Goal: Task Accomplishment & Management: Complete application form

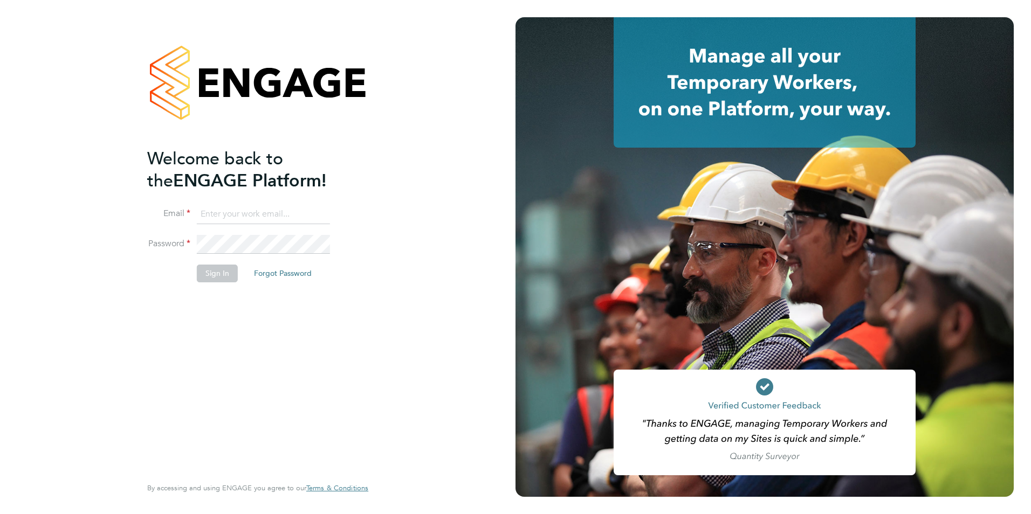
type input "rsammons@psrsolutions.co.uk"
click at [222, 271] on button "Sign In" at bounding box center [217, 273] width 41 height 17
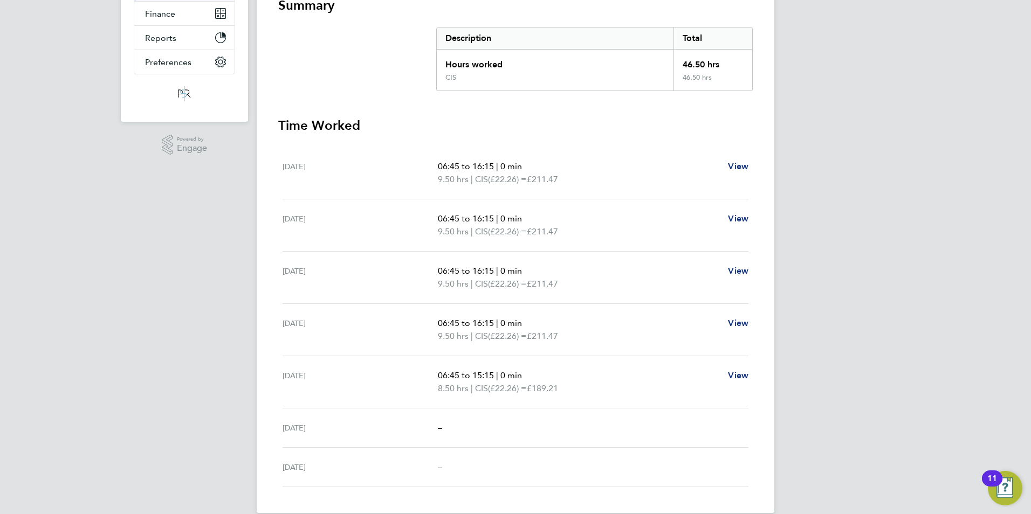
scroll to position [222, 0]
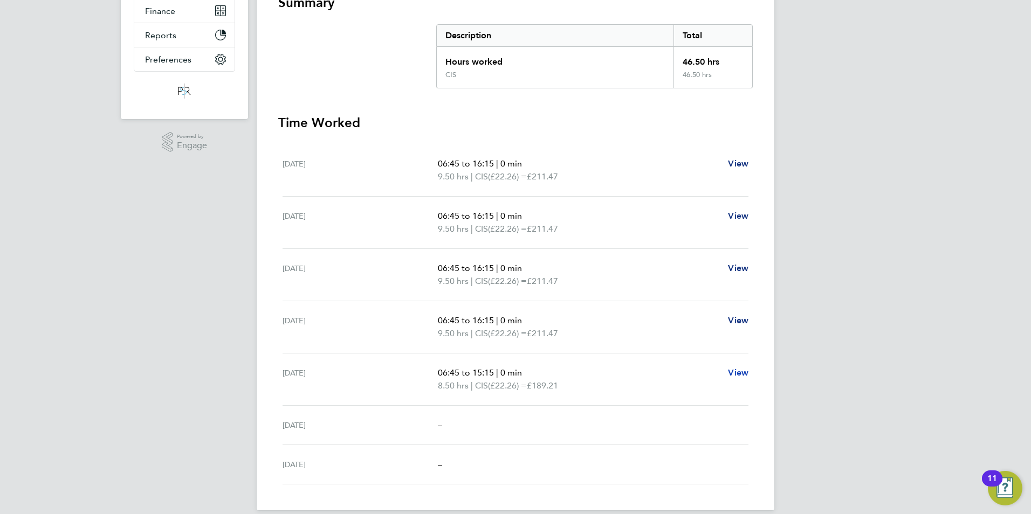
click at [744, 368] on span "View" at bounding box center [738, 373] width 20 height 10
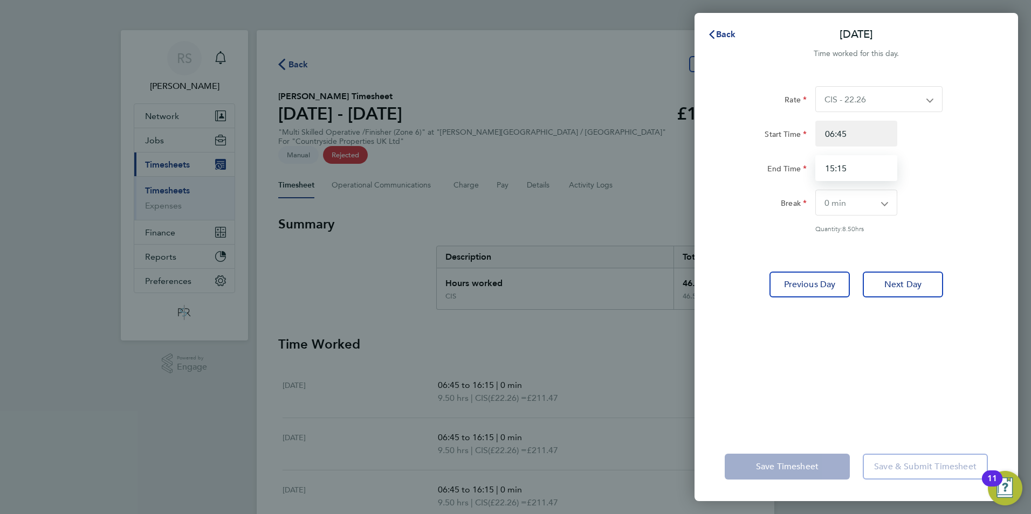
click at [860, 167] on input "15:15" at bounding box center [856, 168] width 82 height 26
click at [816, 279] on span "Previous Day" at bounding box center [810, 284] width 52 height 11
click at [847, 169] on input "16:15" at bounding box center [856, 168] width 82 height 26
click at [833, 132] on input "06:45" at bounding box center [856, 134] width 82 height 26
type input "07:45"
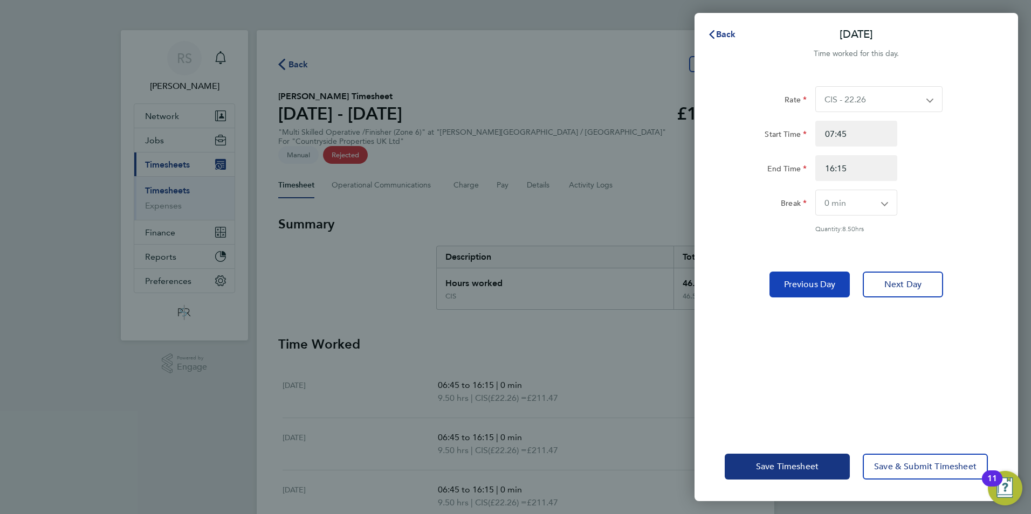
click at [814, 292] on button "Previous Day" at bounding box center [809, 285] width 80 height 26
click at [819, 279] on span "Previous Day" at bounding box center [810, 284] width 52 height 11
click at [824, 283] on span "Previous Day" at bounding box center [810, 284] width 52 height 11
click at [823, 285] on span "Previous Day" at bounding box center [810, 284] width 52 height 11
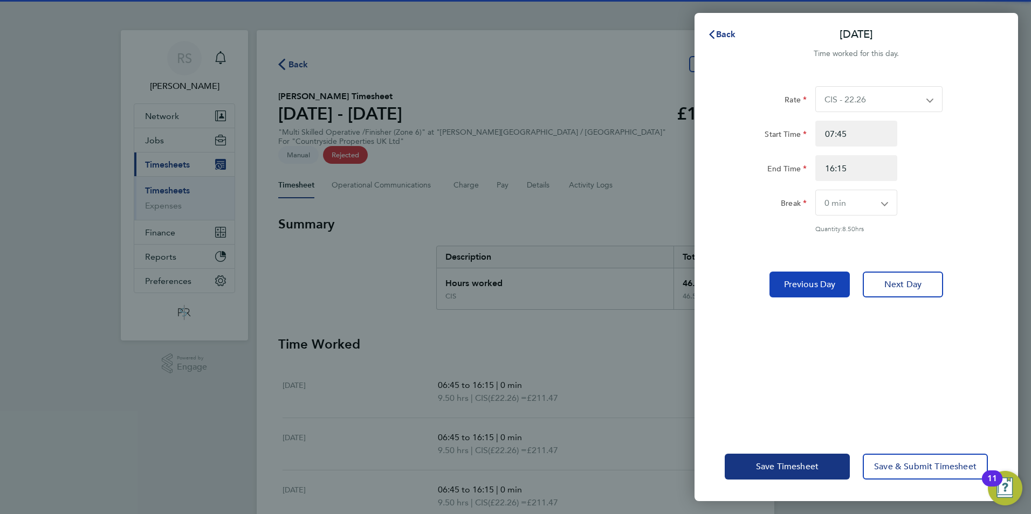
click at [823, 285] on span "Previous Day" at bounding box center [810, 284] width 52 height 11
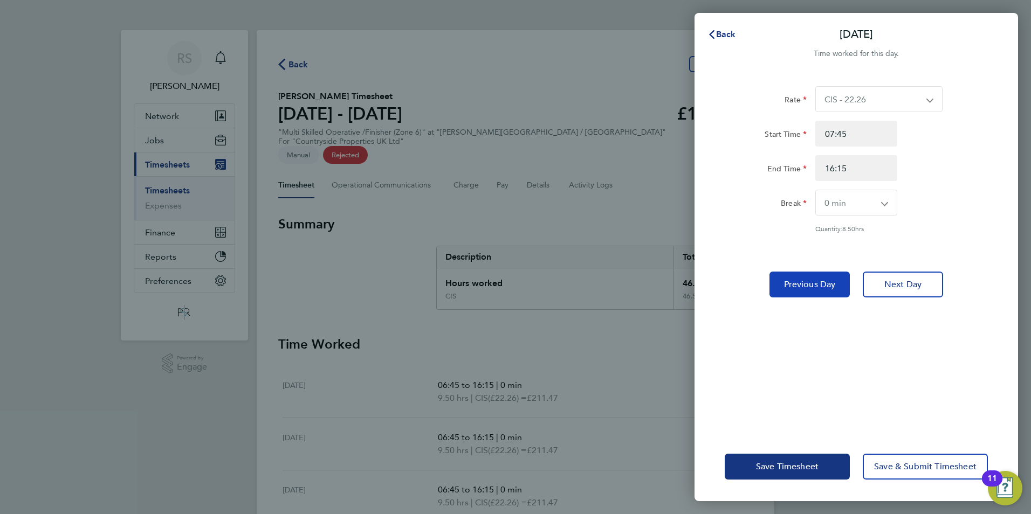
click at [816, 288] on span "Previous Day" at bounding box center [810, 284] width 52 height 11
click at [812, 459] on button "Save Timesheet" at bounding box center [787, 467] width 125 height 26
click at [794, 463] on span "Save Timesheet" at bounding box center [787, 466] width 63 height 11
click at [729, 26] on button "Back" at bounding box center [722, 35] width 50 height 22
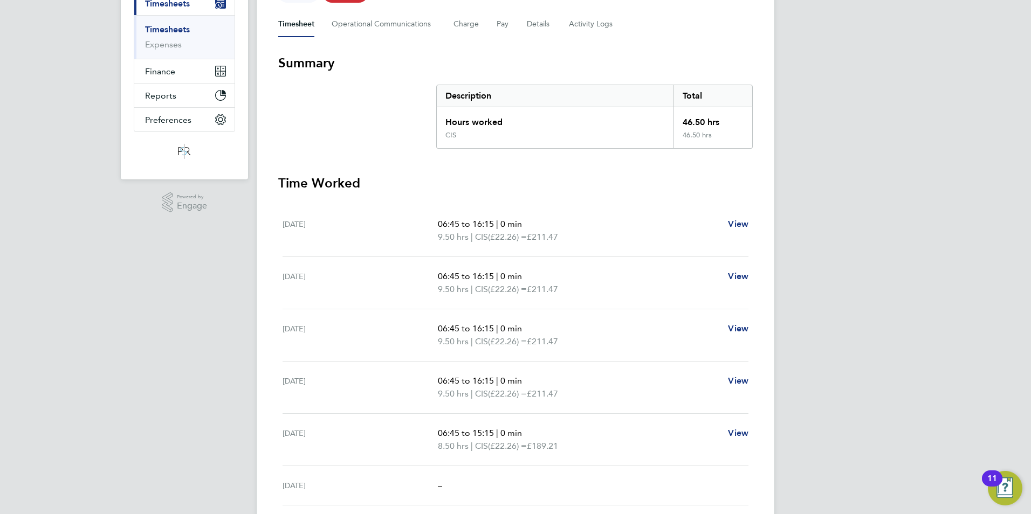
scroll to position [162, 0]
click at [742, 271] on span "View" at bounding box center [738, 276] width 20 height 10
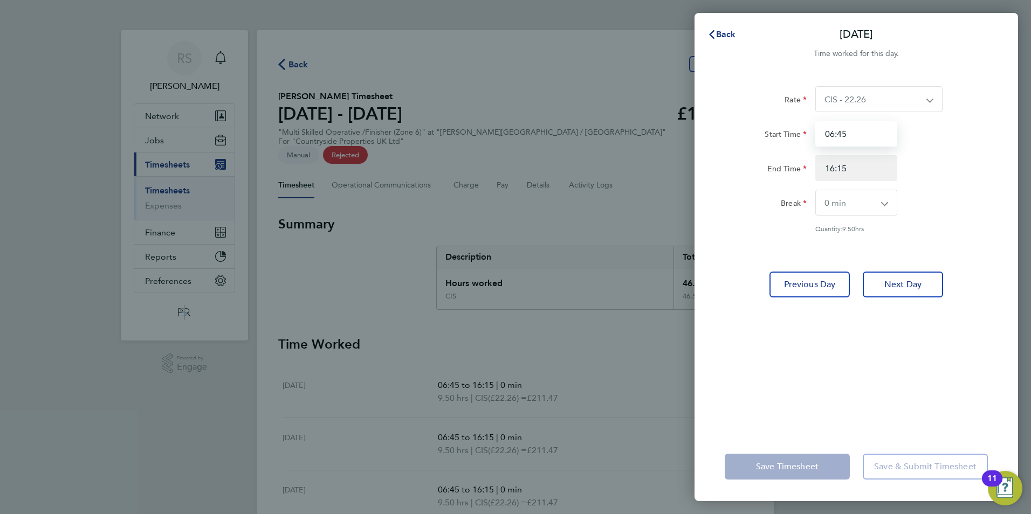
click at [836, 134] on input "06:45" at bounding box center [856, 134] width 82 height 26
type input "07:45"
click at [821, 288] on span "Previous Day" at bounding box center [810, 284] width 52 height 11
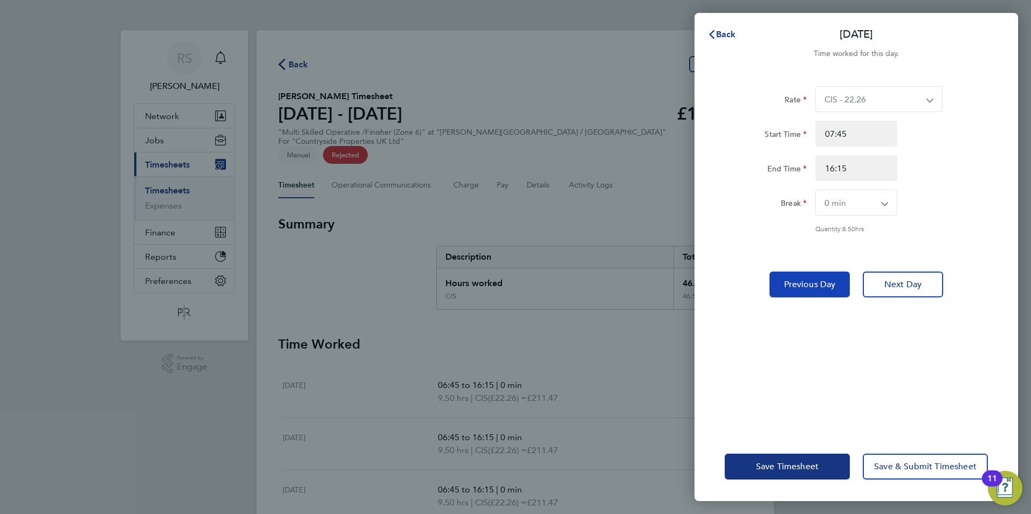
click at [821, 288] on span "Previous Day" at bounding box center [810, 284] width 52 height 11
click at [891, 281] on span "Next Day" at bounding box center [902, 284] width 37 height 11
click at [898, 282] on span "Next Day" at bounding box center [902, 284] width 37 height 11
click at [898, 286] on span "Next Day" at bounding box center [902, 284] width 37 height 11
click at [897, 287] on app-form-button "Next Day Loading" at bounding box center [899, 285] width 87 height 26
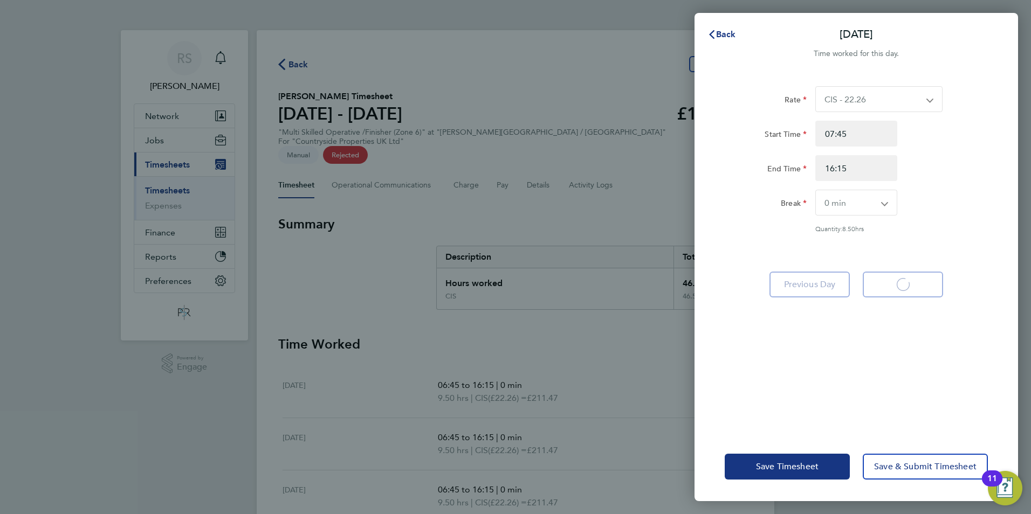
click at [897, 287] on span "Next Day" at bounding box center [902, 284] width 37 height 11
click at [897, 288] on app-form-button "Next Day Loading" at bounding box center [899, 285] width 87 height 26
click at [897, 288] on span "Next Day" at bounding box center [902, 284] width 37 height 11
click at [897, 288] on app-form-button "Next Day Loading" at bounding box center [899, 285] width 87 height 26
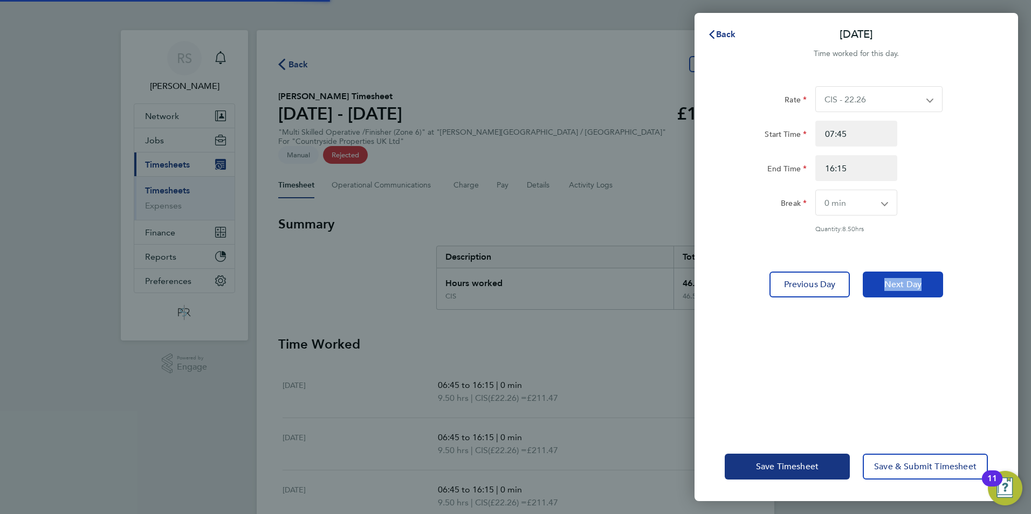
click at [897, 288] on span "Next Day" at bounding box center [902, 284] width 37 height 11
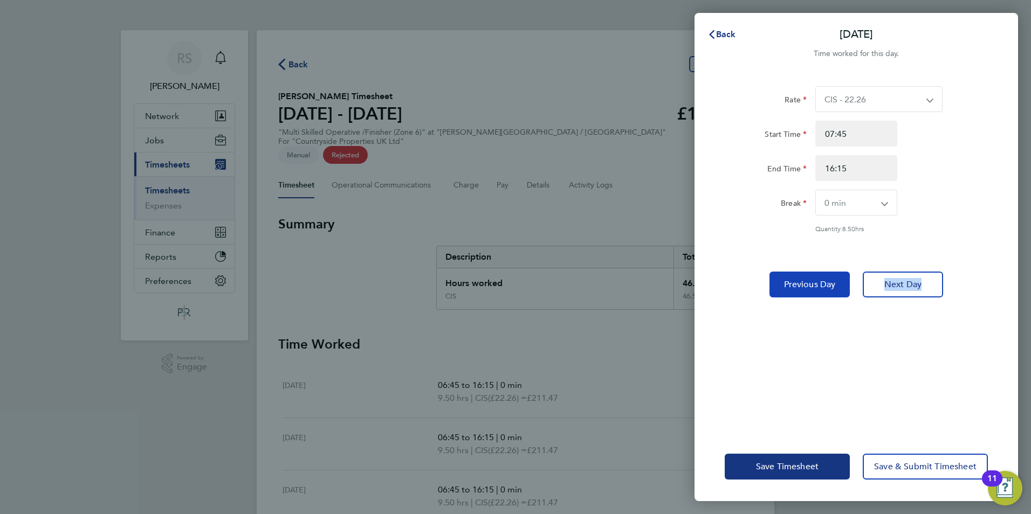
click at [826, 285] on span "Previous Day" at bounding box center [810, 284] width 52 height 11
click at [826, 285] on app-form-button "Previous Day" at bounding box center [812, 285] width 87 height 26
click at [826, 285] on span "Previous Day" at bounding box center [810, 284] width 52 height 11
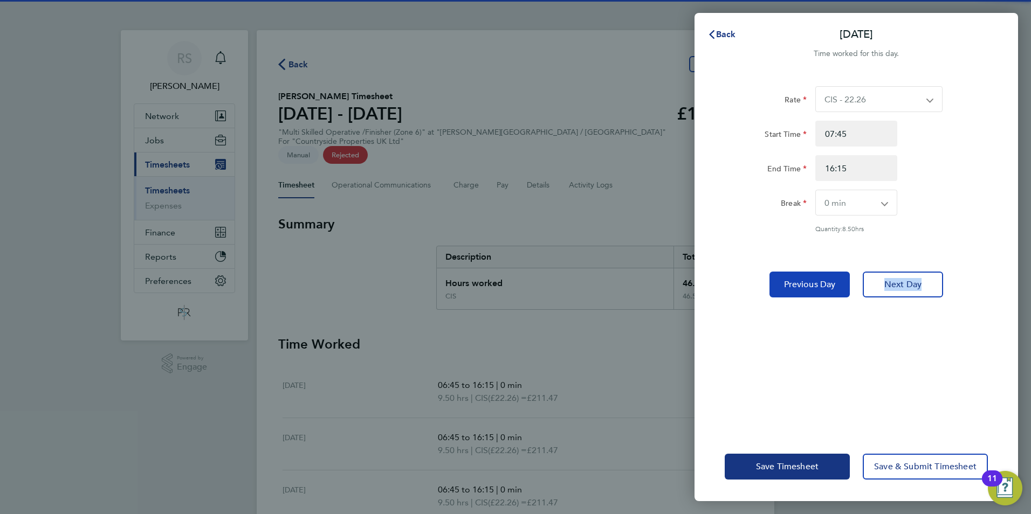
click at [820, 294] on button "Previous Day" at bounding box center [809, 285] width 80 height 26
click at [820, 294] on app-form-button "Previous Day" at bounding box center [812, 285] width 87 height 26
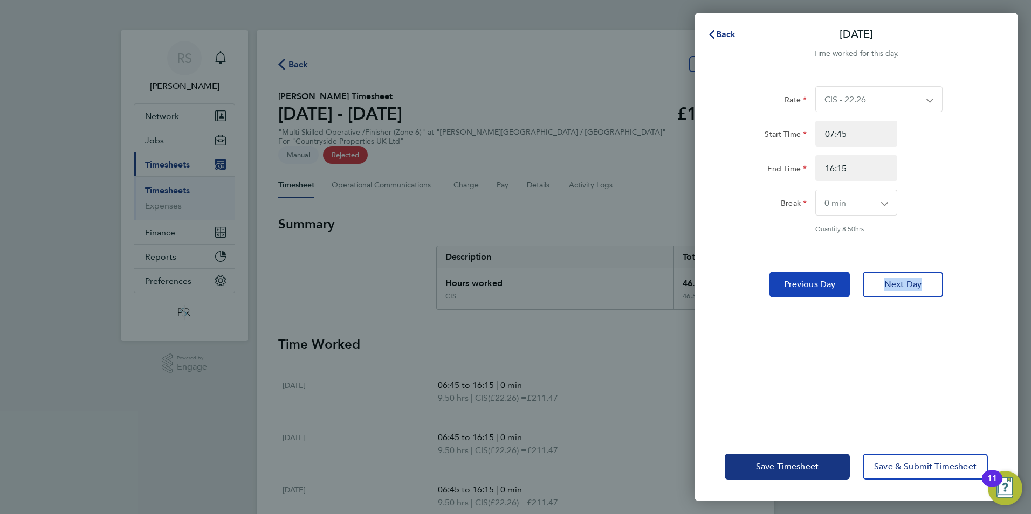
click at [820, 294] on button "Previous Day" at bounding box center [809, 285] width 80 height 26
click at [820, 294] on app-form-button "Previous Day" at bounding box center [812, 285] width 87 height 26
click at [820, 294] on button "Previous Day" at bounding box center [809, 285] width 80 height 26
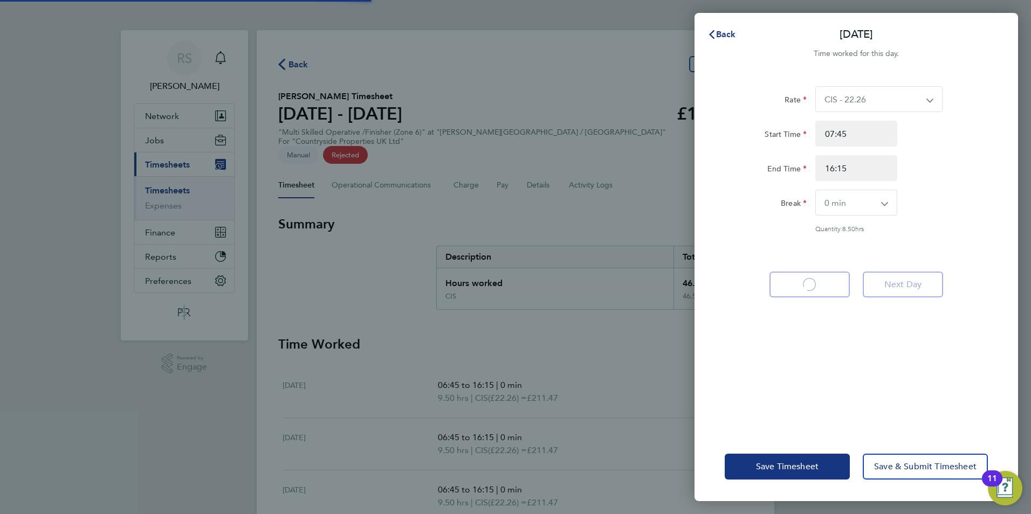
click at [820, 294] on app-form-button "Previous Day Loading" at bounding box center [812, 285] width 87 height 26
click at [820, 294] on button "Previous Day Loading" at bounding box center [809, 285] width 80 height 26
click at [820, 294] on app-form-button "Previous Day Loading" at bounding box center [812, 285] width 87 height 26
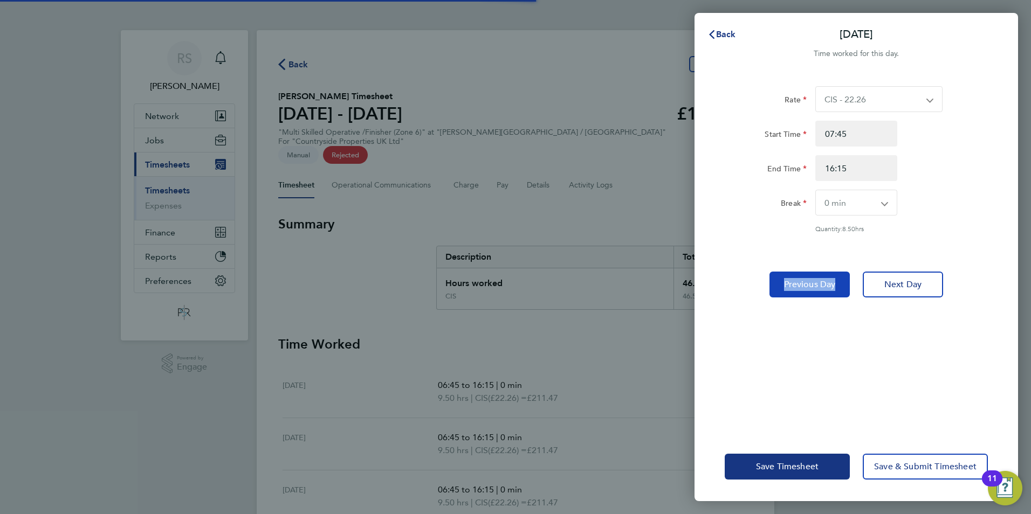
click at [820, 294] on button "Previous Day" at bounding box center [809, 285] width 80 height 26
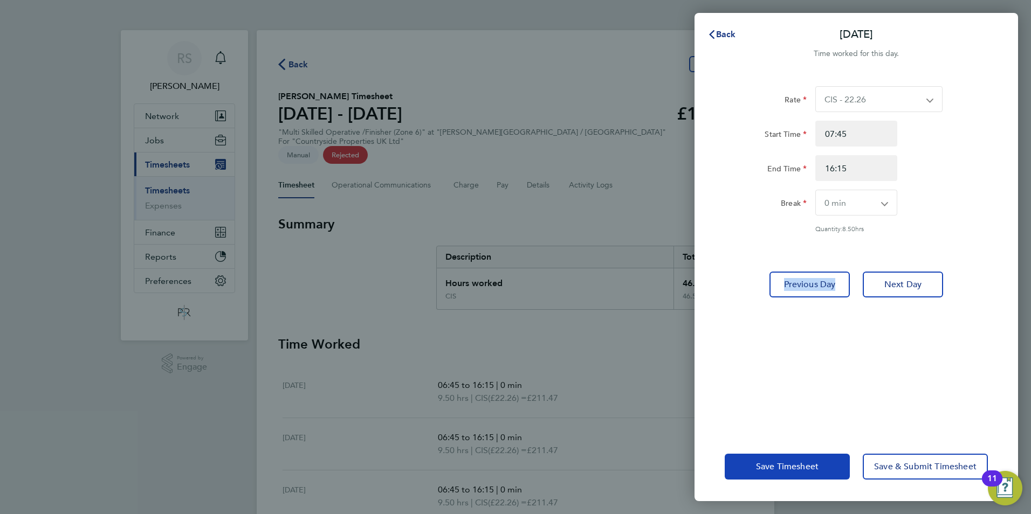
click at [795, 470] on span "Save Timesheet" at bounding box center [787, 466] width 63 height 11
click at [723, 39] on span "Back" at bounding box center [726, 34] width 20 height 10
